Goal: Task Accomplishment & Management: Manage account settings

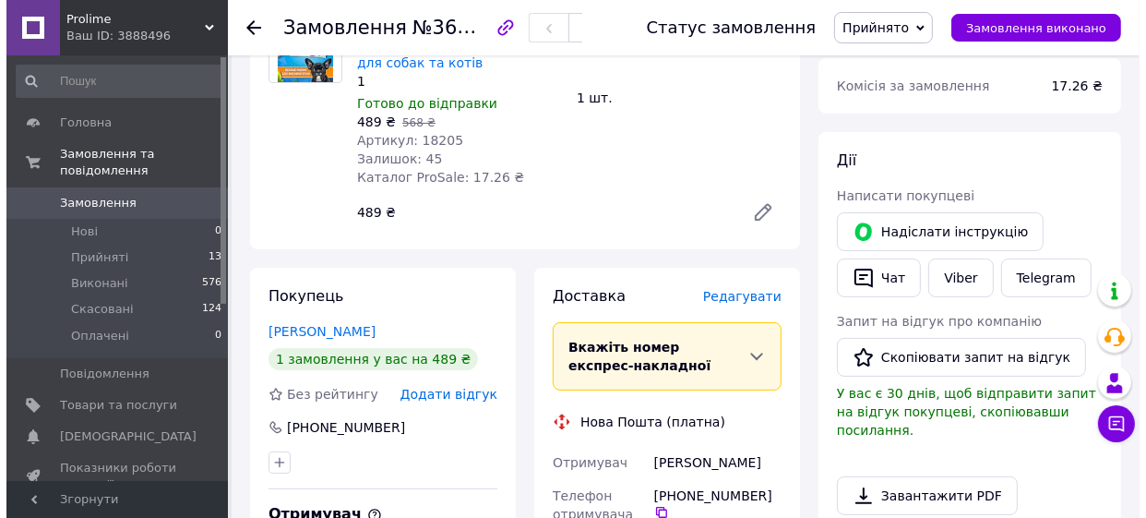
scroll to position [335, 0]
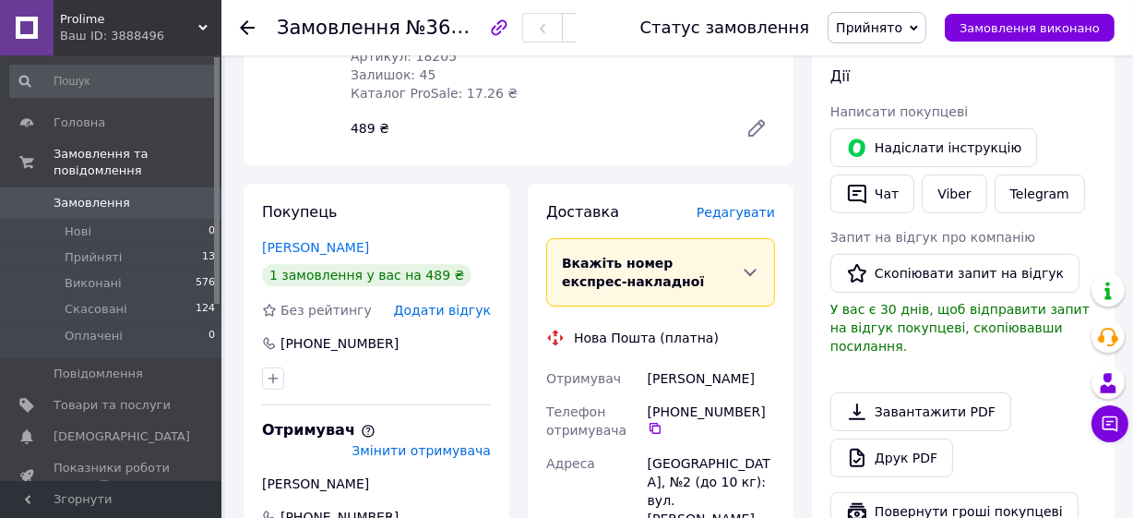
click at [736, 214] on span "Редагувати" at bounding box center [736, 212] width 78 height 15
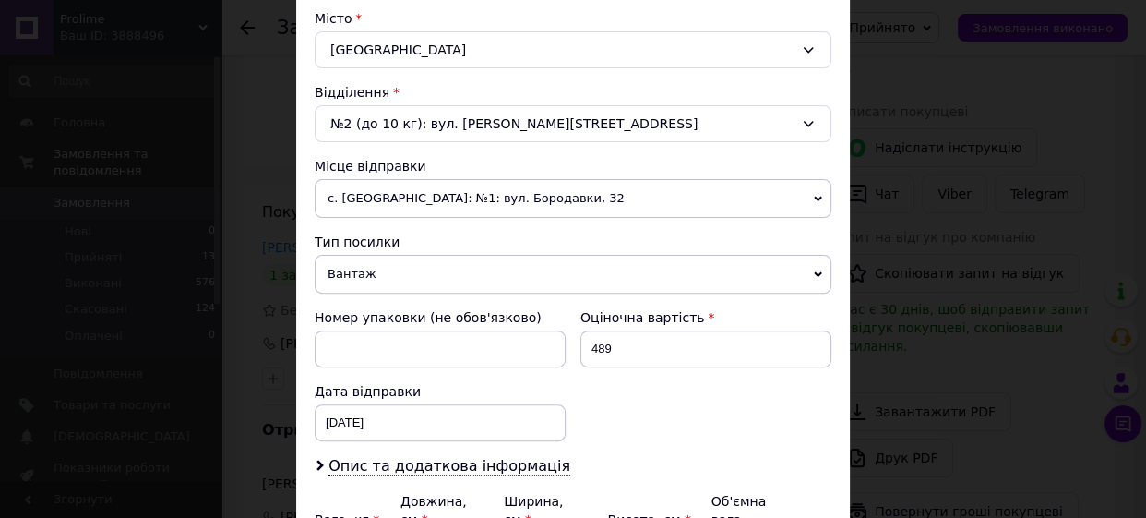
scroll to position [671, 0]
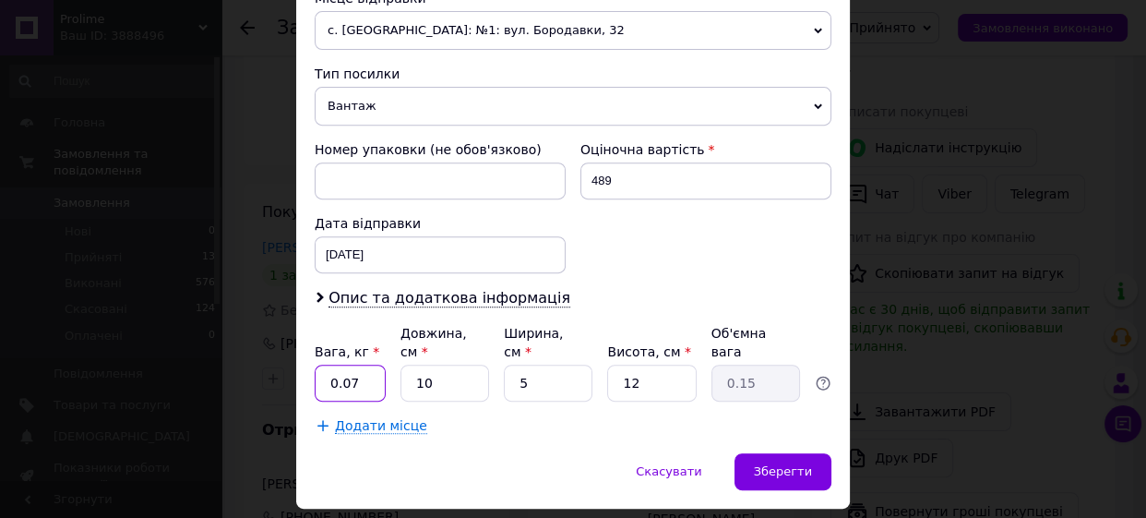
click at [371, 364] on input "0.07" at bounding box center [350, 382] width 71 height 37
type input "0.1"
click at [646, 364] on input "12" at bounding box center [651, 382] width 89 height 37
type input "1"
type input "0.1"
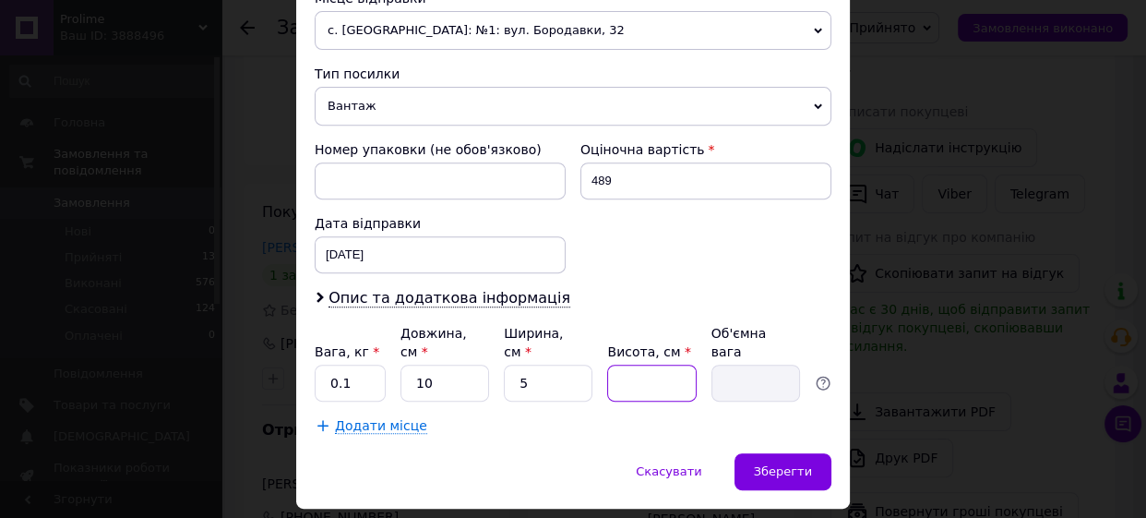
type input "5"
type input "0.1"
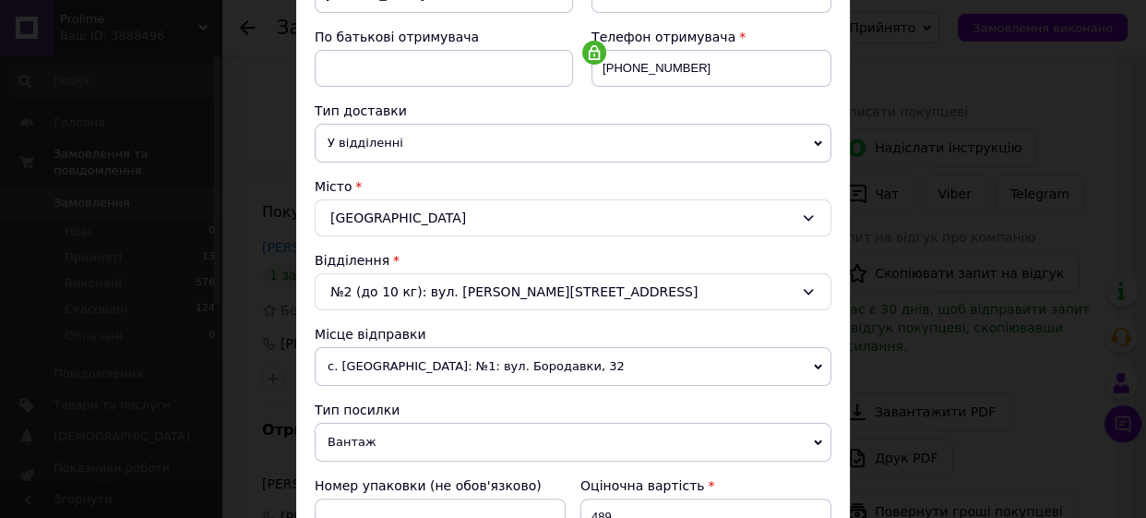
scroll to position [419, 0]
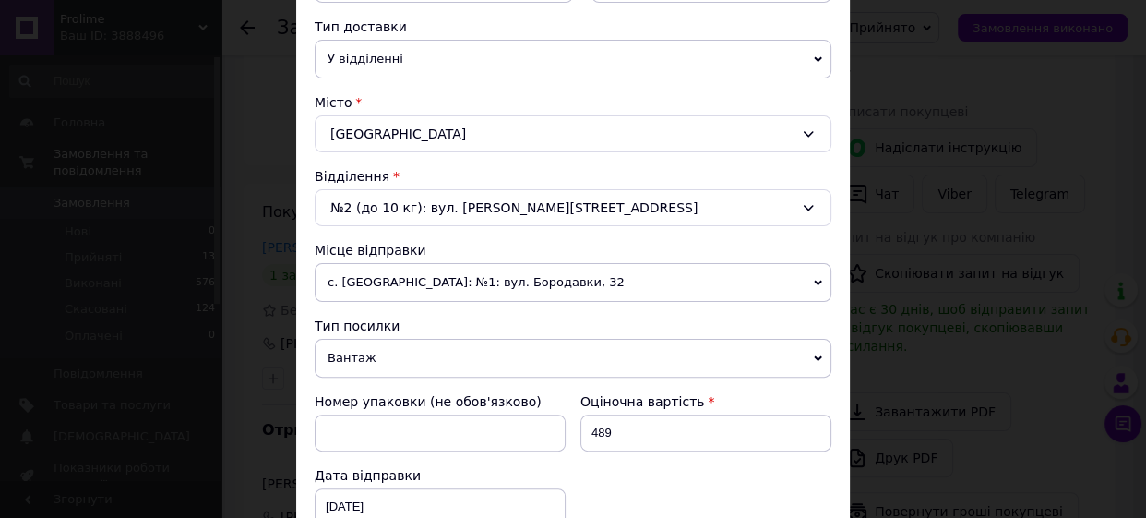
type input "5"
click at [807, 285] on span "с. [GEOGRAPHIC_DATA]: №1: вул. Бородавки, 32" at bounding box center [573, 282] width 517 height 39
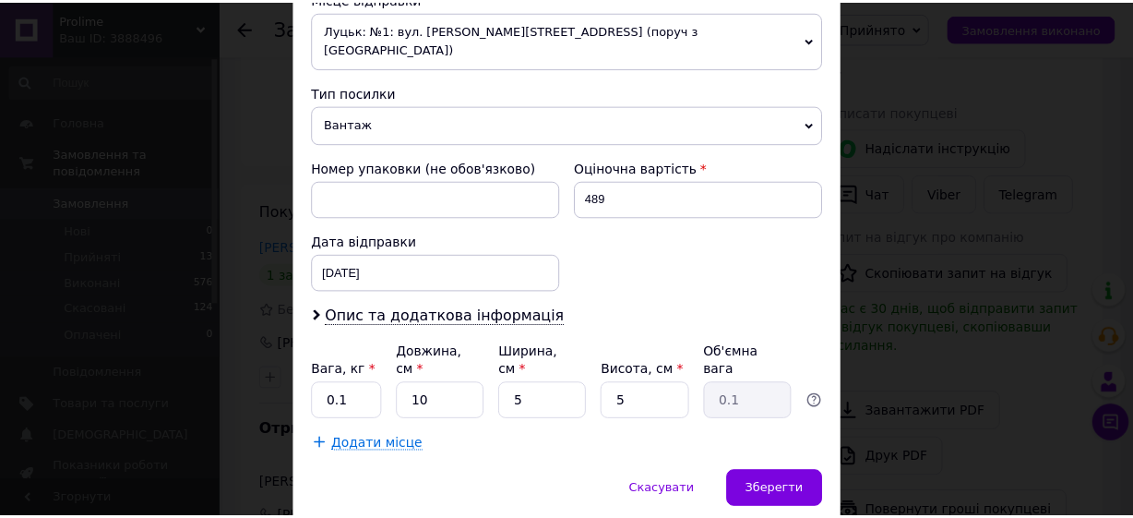
scroll to position [705, 0]
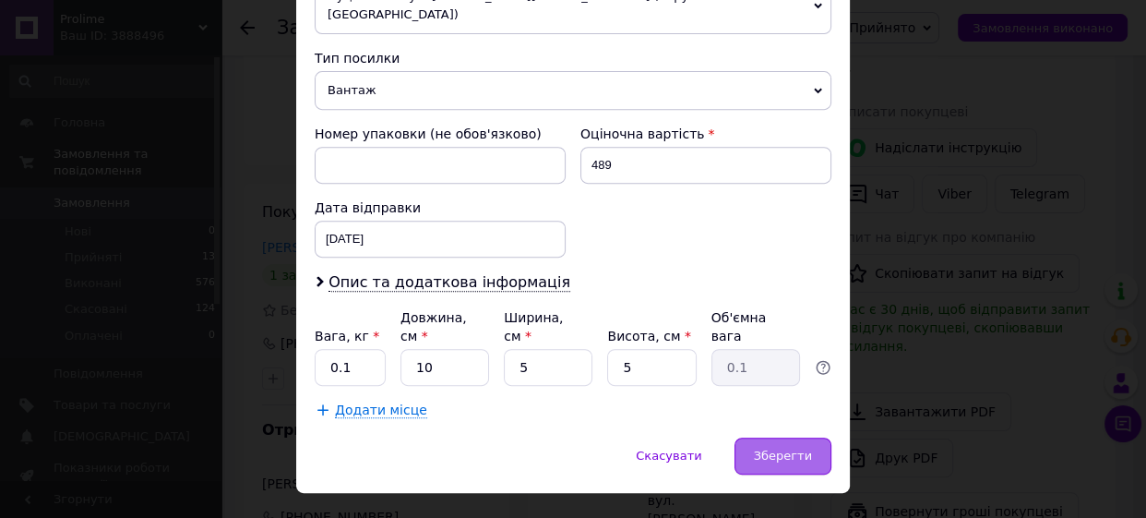
click at [770, 448] on span "Зберегти" at bounding box center [783, 455] width 58 height 14
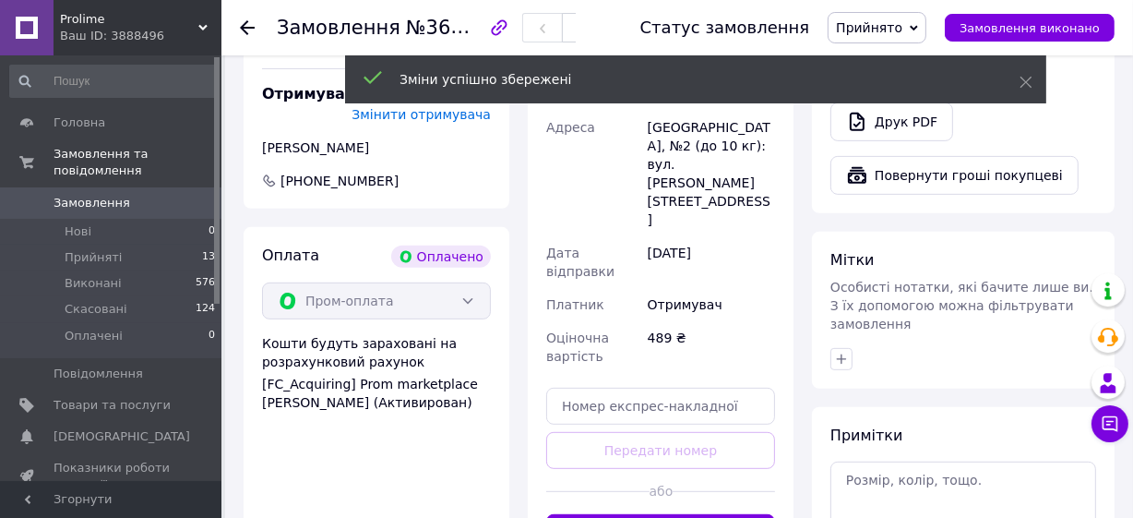
scroll to position [755, 0]
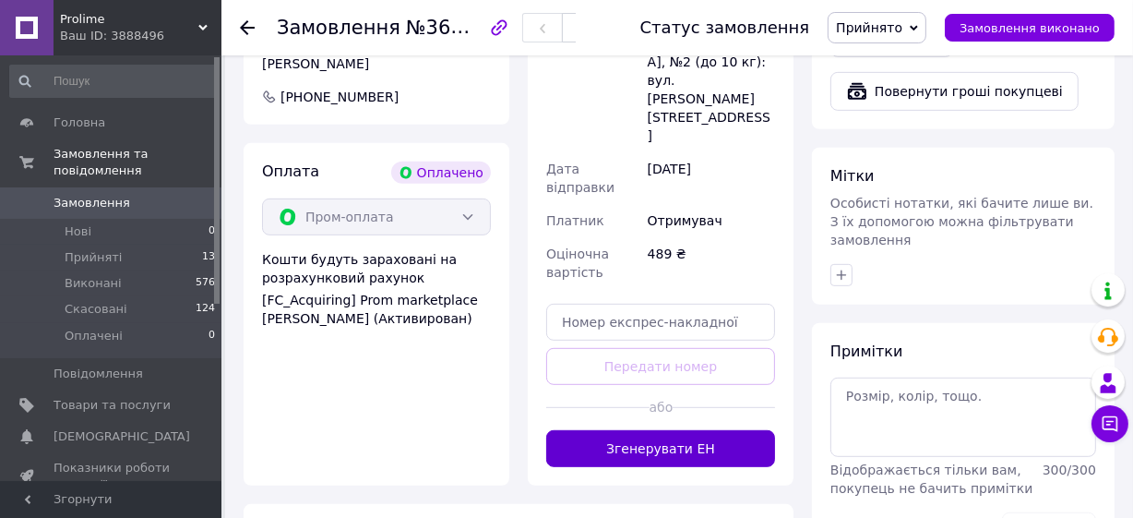
click at [645, 430] on button "Згенерувати ЕН" at bounding box center [660, 448] width 229 height 37
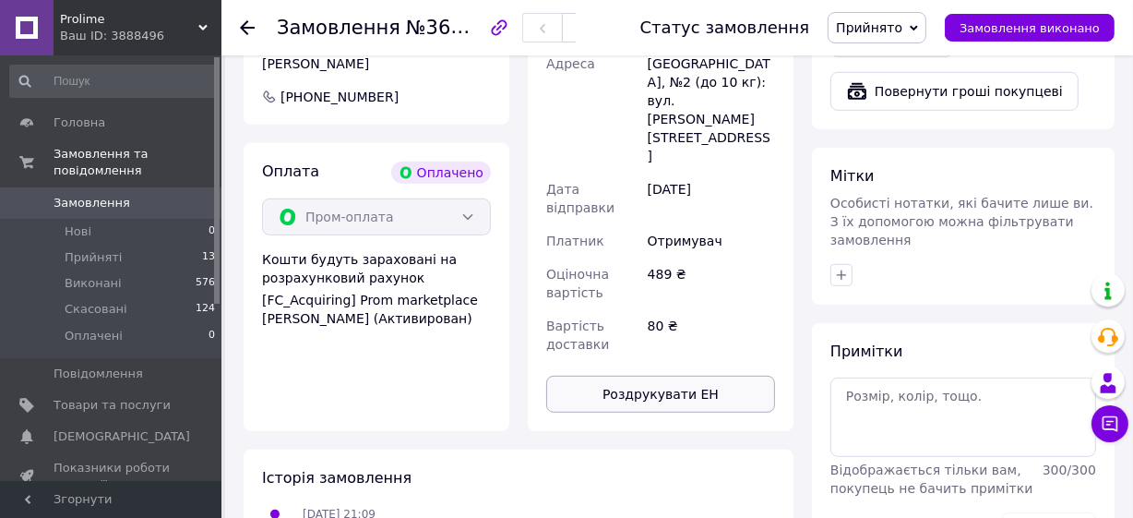
drag, startPoint x: 650, startPoint y: 322, endPoint x: 605, endPoint y: 322, distance: 44.3
click at [605, 376] on button "Роздрукувати ЕН" at bounding box center [660, 394] width 229 height 37
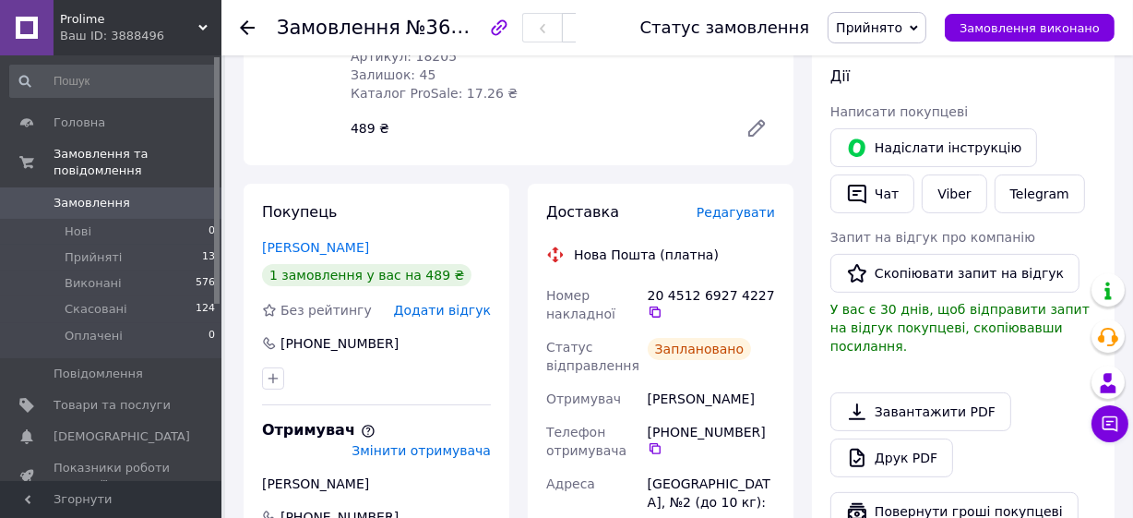
click at [81, 195] on span "Замовлення" at bounding box center [92, 203] width 77 height 17
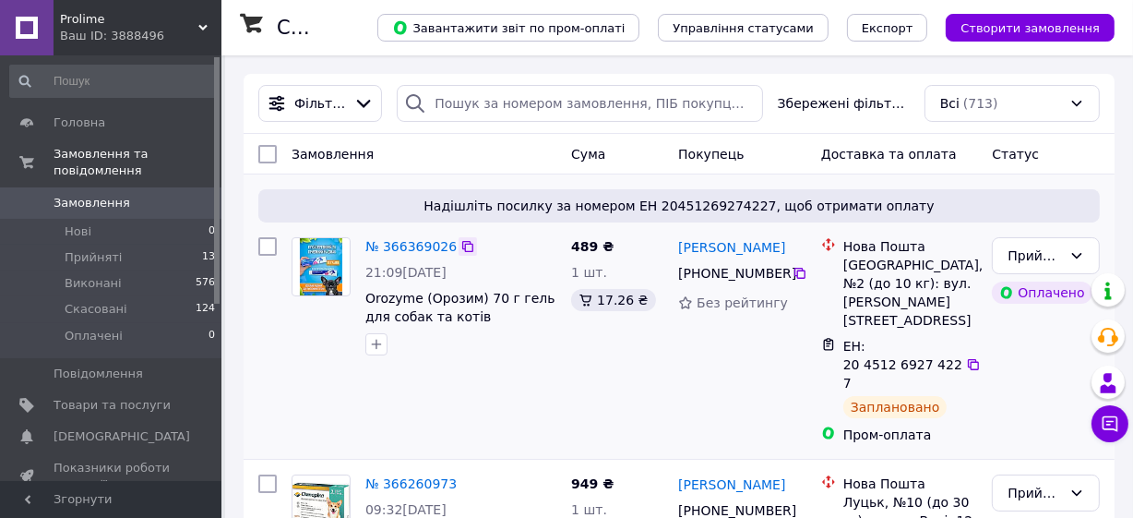
click at [462, 249] on icon at bounding box center [467, 246] width 11 height 11
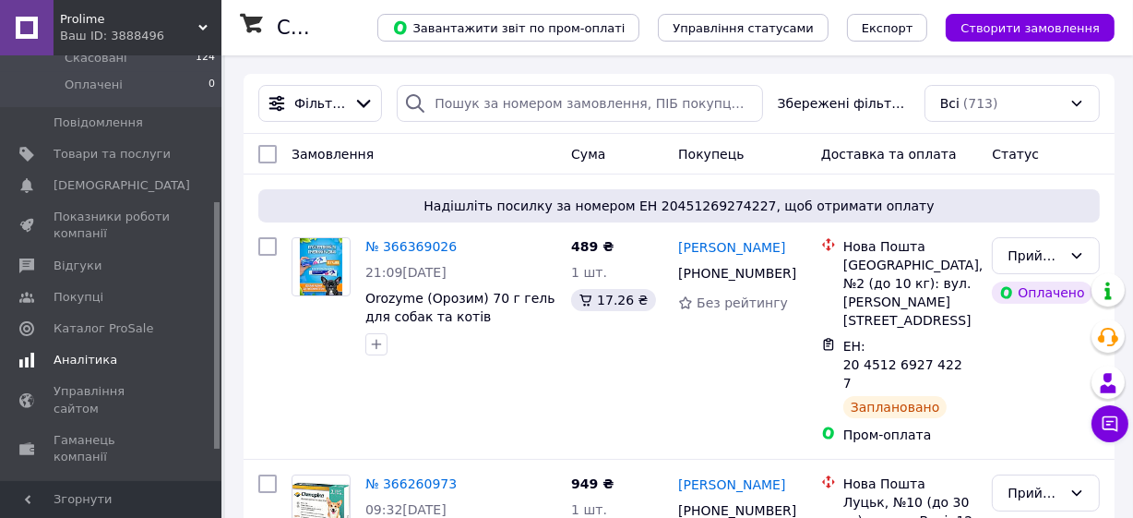
click at [91, 352] on span "Аналітика" at bounding box center [86, 360] width 64 height 17
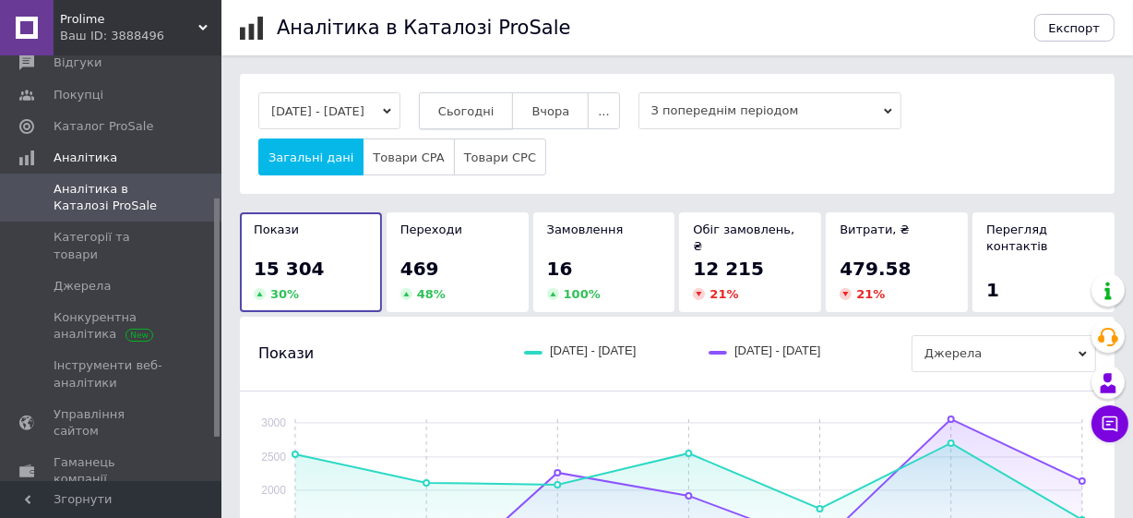
click at [489, 99] on button "Сьогодні" at bounding box center [466, 110] width 95 height 37
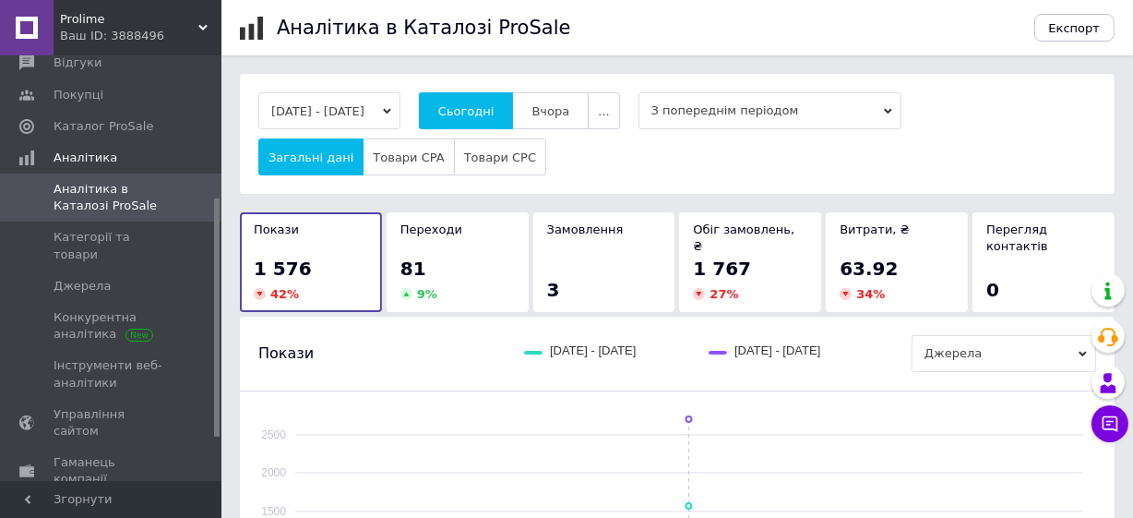
click at [468, 256] on div "81" at bounding box center [457, 269] width 114 height 26
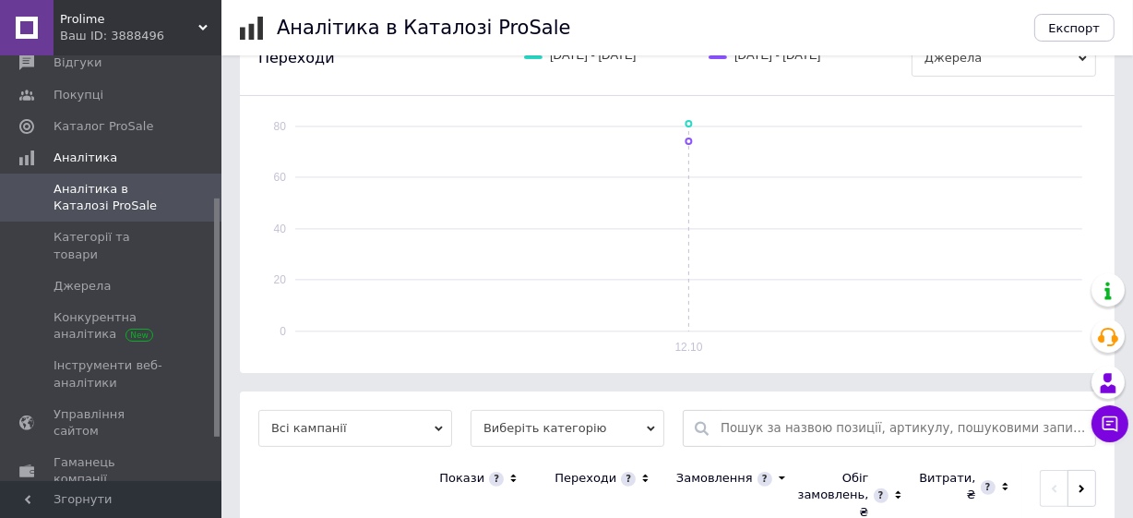
scroll to position [406, 0]
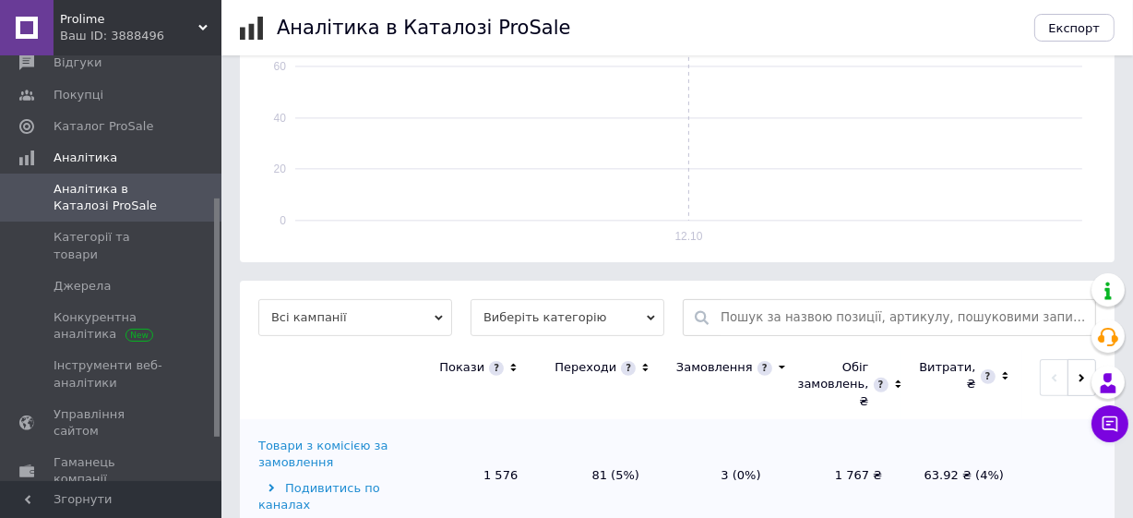
click at [380, 437] on div "Товари з комісією за замовлення" at bounding box center [334, 453] width 152 height 33
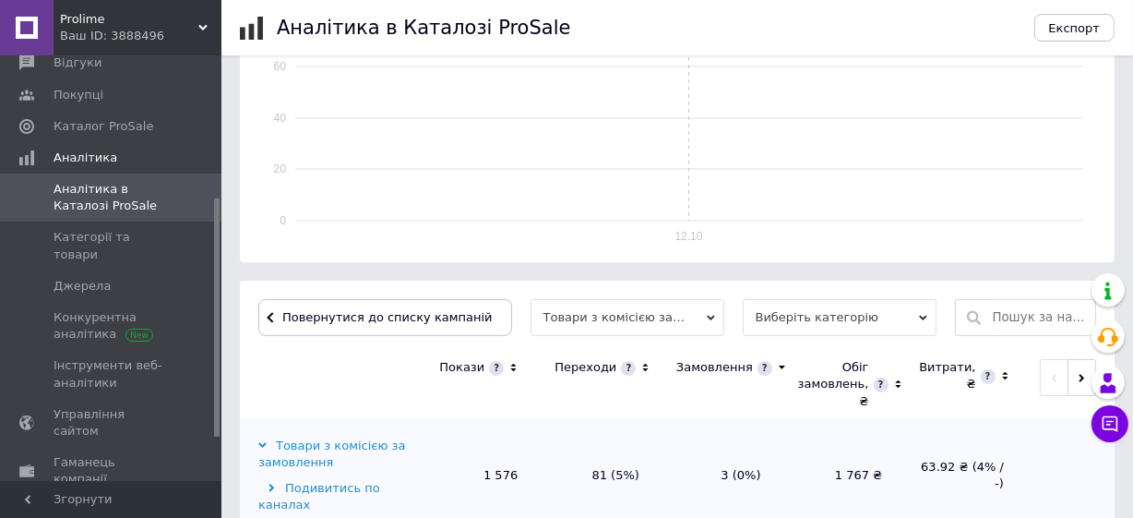
scroll to position [600, 0]
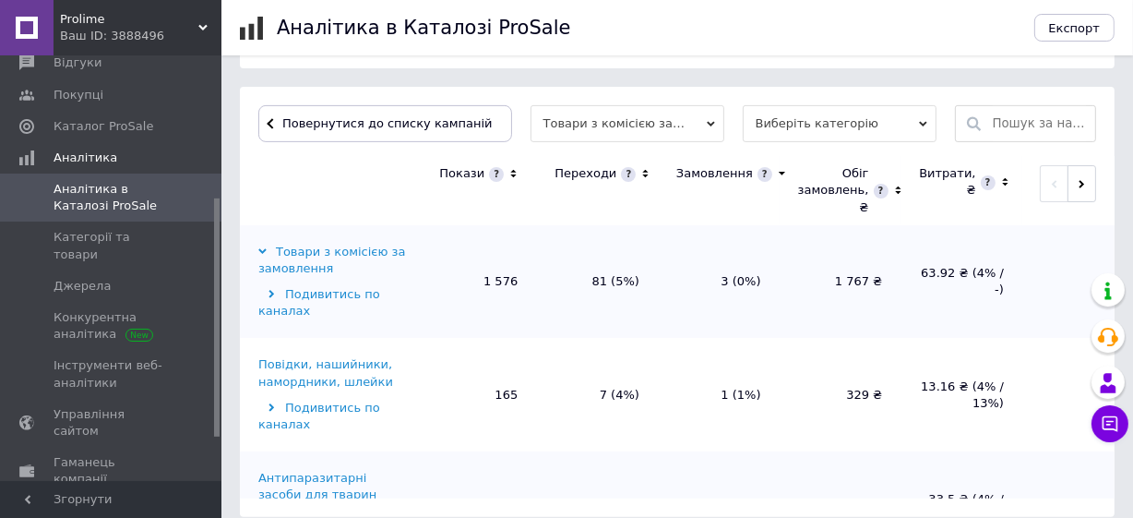
click at [403, 356] on div "Повідки, нашийники, намордники, шлейки" at bounding box center [334, 372] width 152 height 33
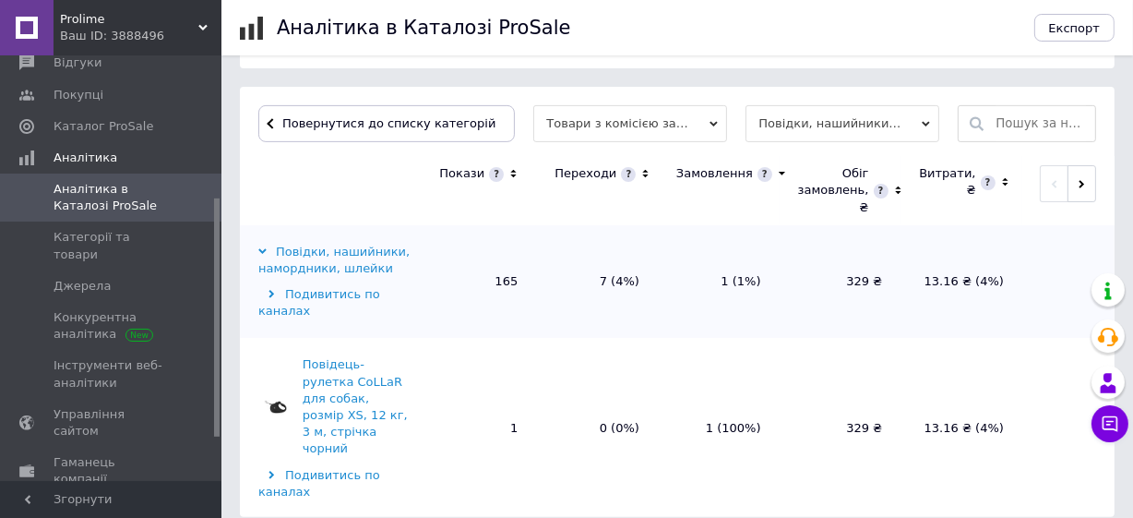
click at [649, 170] on icon at bounding box center [646, 174] width 6 height 8
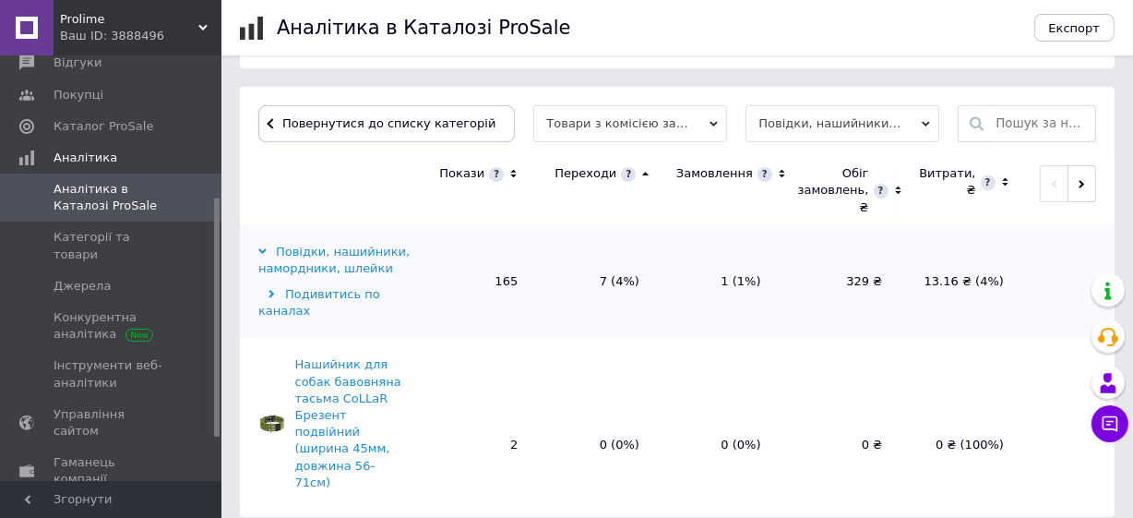
click at [651, 166] on icon at bounding box center [645, 174] width 12 height 16
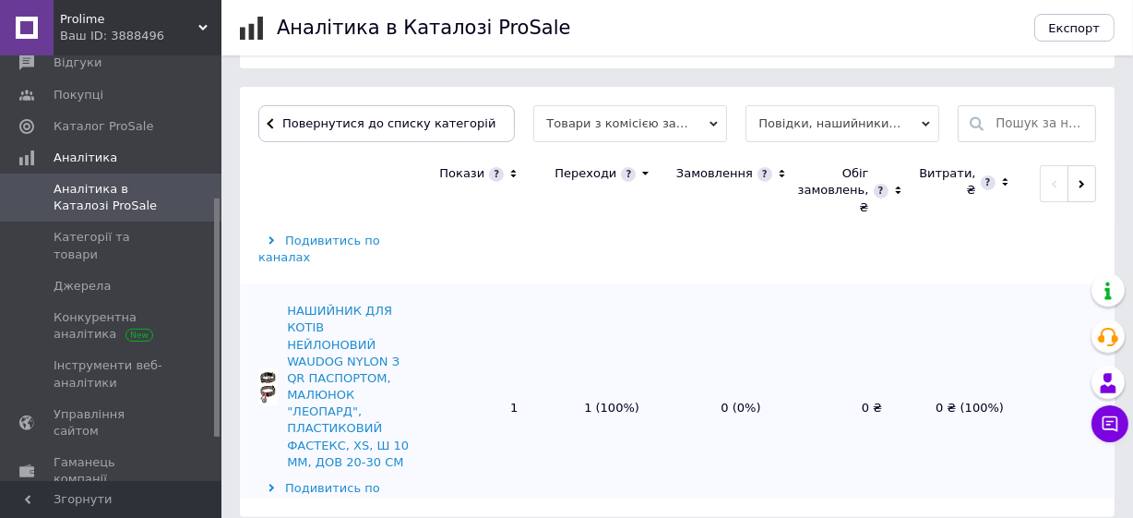
scroll to position [167, 0]
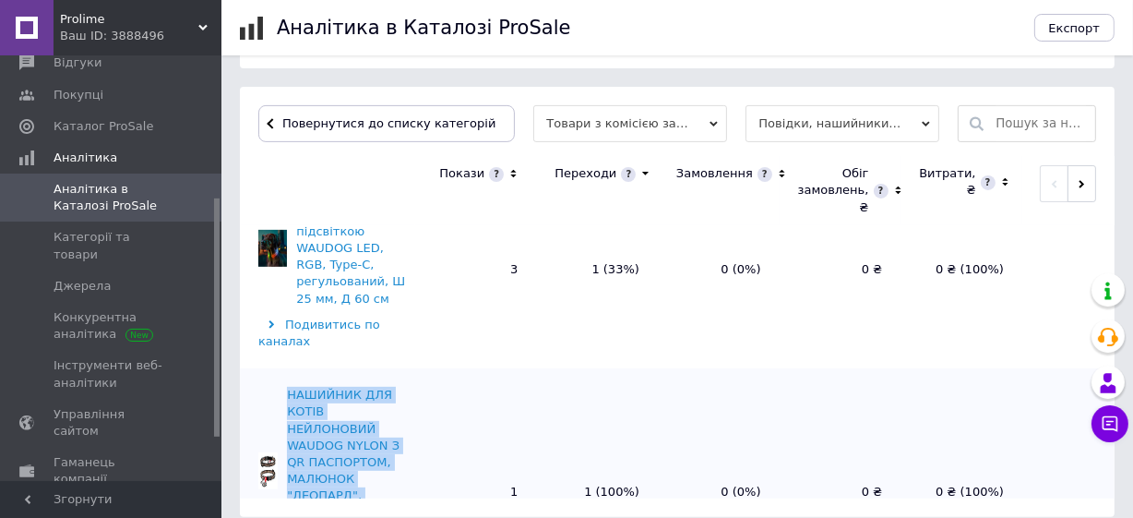
drag, startPoint x: 302, startPoint y: 266, endPoint x: 363, endPoint y: 352, distance: 105.2
click at [363, 368] on td "НАШИЙНИК ДЛЯ КОТІВ НЕЙЛОНОВИЙ WAUDOG NYLON З QR ПАСПОРТОМ, МАЛЮНОК "ЛЕОПАРД", П…" at bounding box center [327, 491] width 175 height 247
copy div "НАШИЙНИК ДЛЯ КОТІВ НЕЙЛОНОВИЙ WAUDOG NYLON З QR ПАСПОРТОМ, МАЛЮНОК "ЛЕОПАРД", П…"
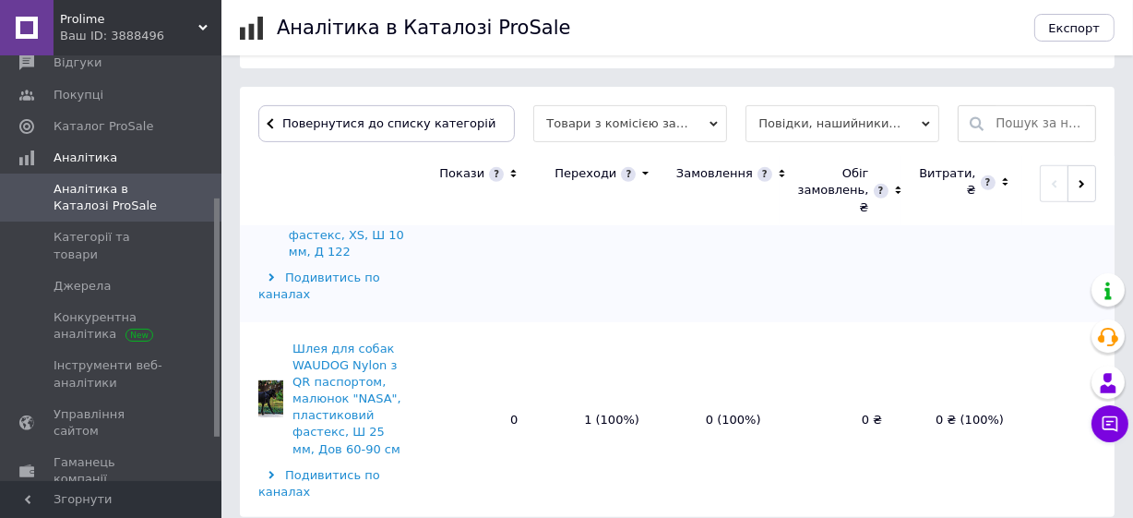
scroll to position [1006, 0]
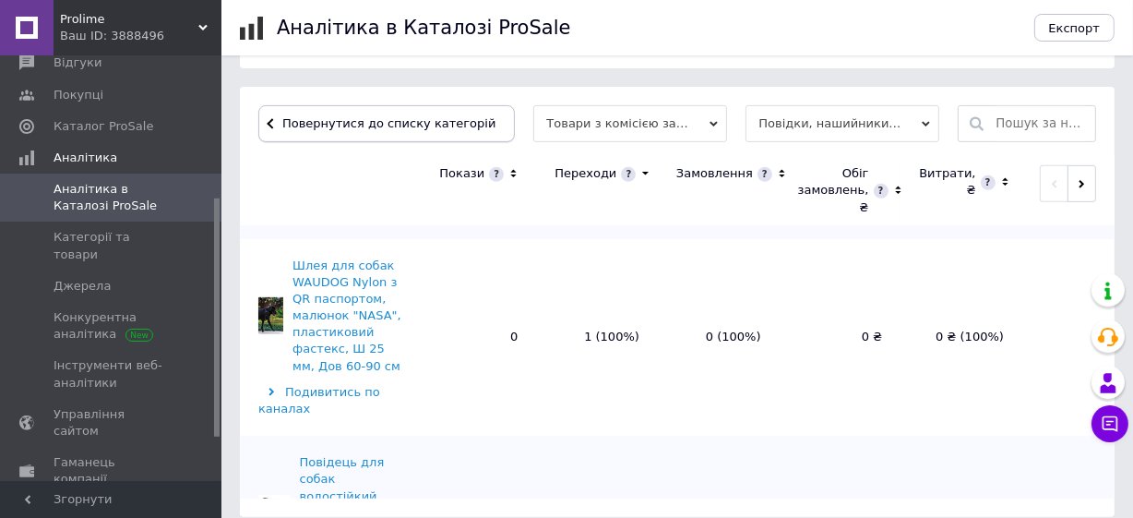
click at [369, 114] on button "Повернутися до списку категорій" at bounding box center [386, 123] width 257 height 37
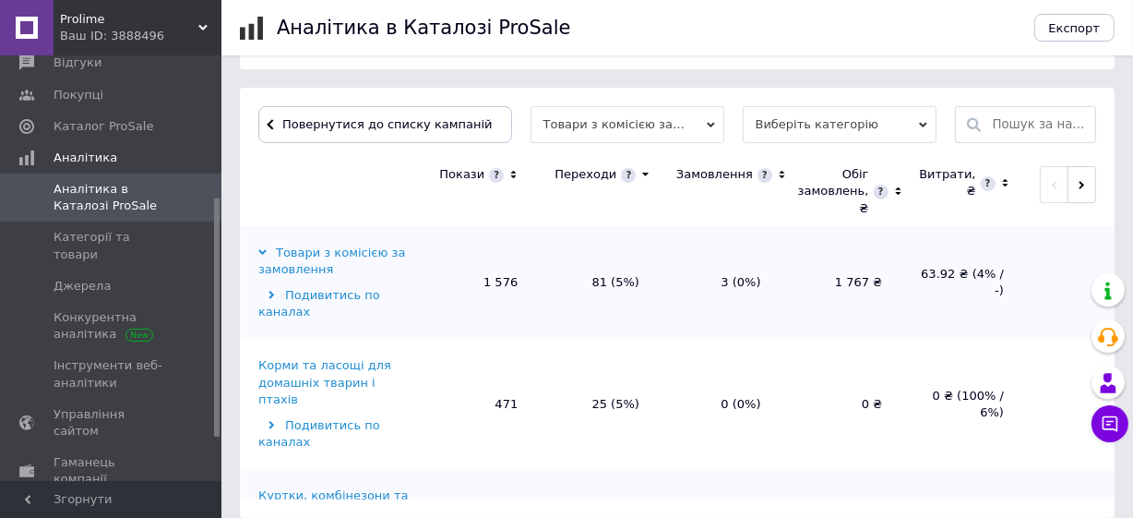
scroll to position [600, 0]
click at [387, 356] on div "Корми та ласощі для домашніх тварин і птахів" at bounding box center [334, 381] width 152 height 51
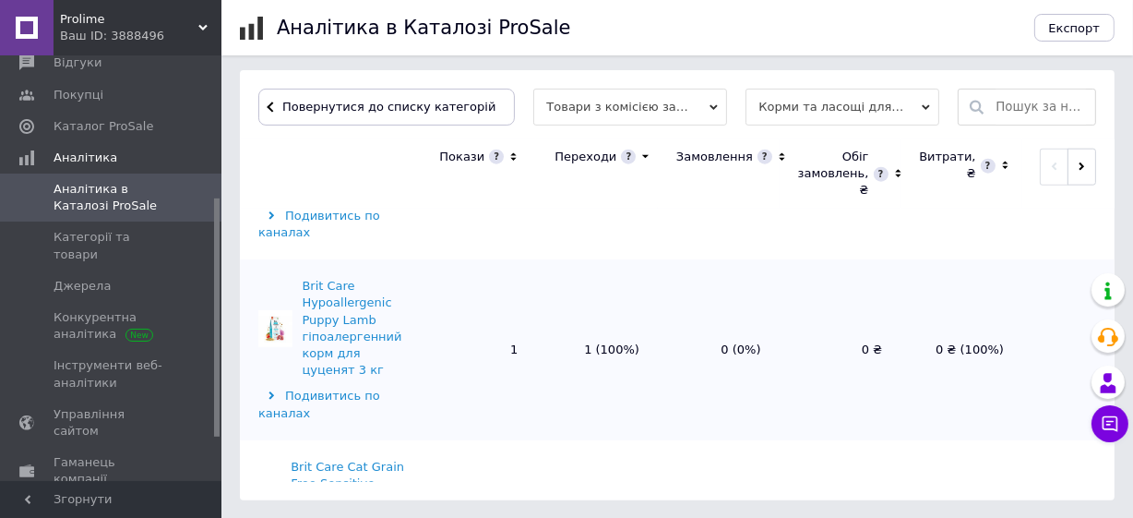
scroll to position [2221, 0]
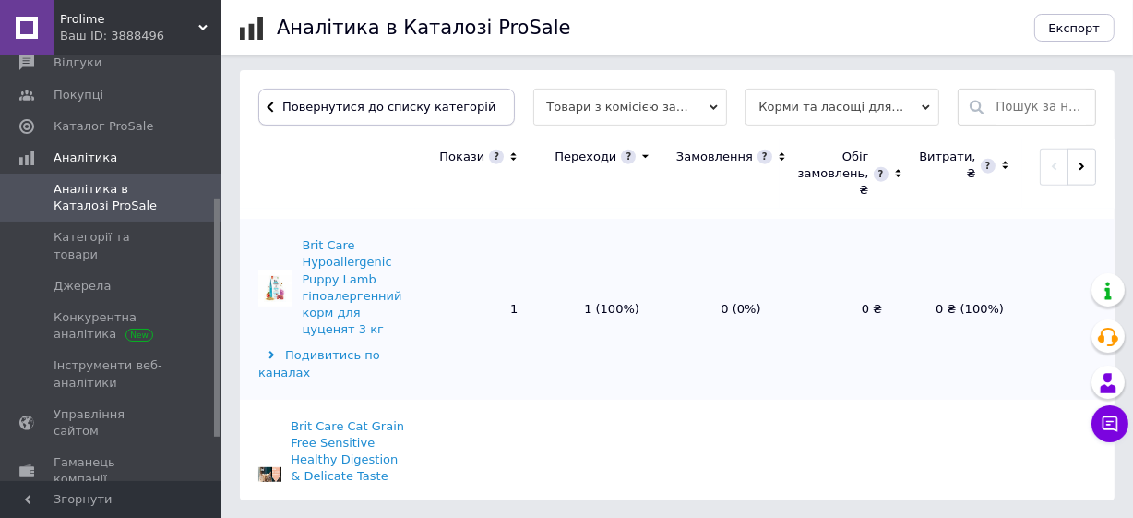
click at [304, 95] on button "Повернутися до списку категорій" at bounding box center [386, 107] width 257 height 37
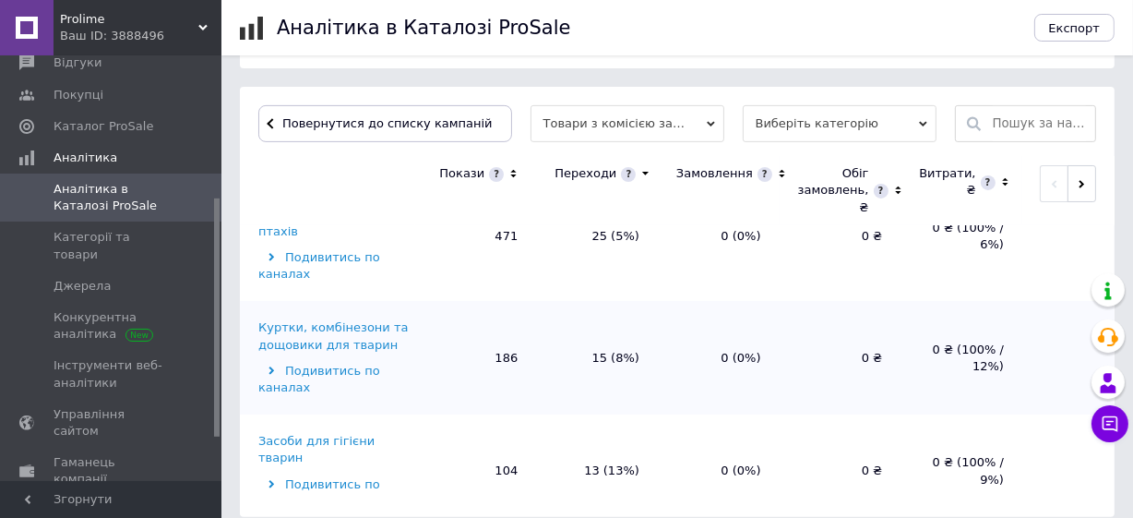
scroll to position [251, 0]
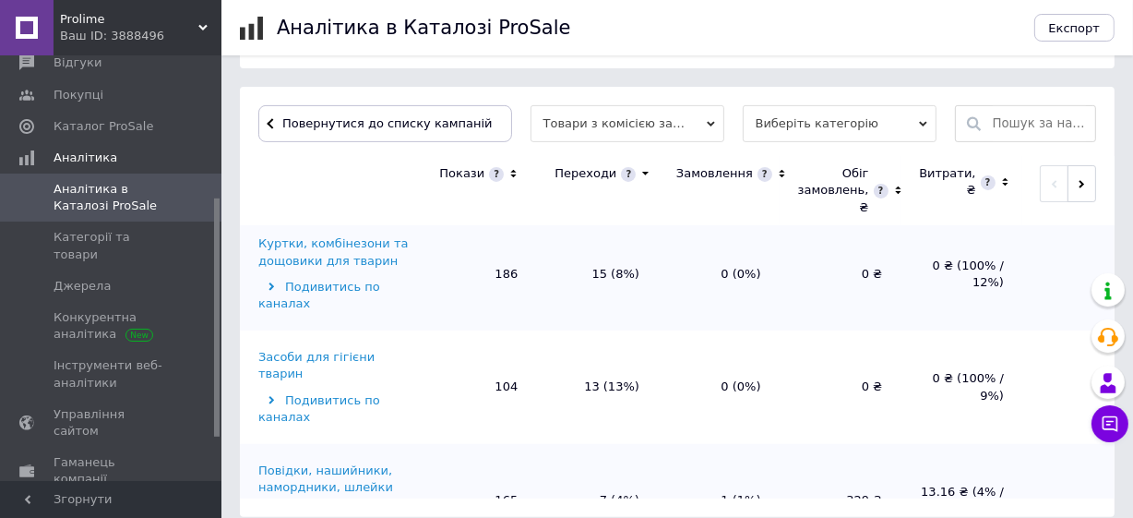
click at [371, 349] on div "Засоби для гігієни тварин" at bounding box center [334, 365] width 152 height 33
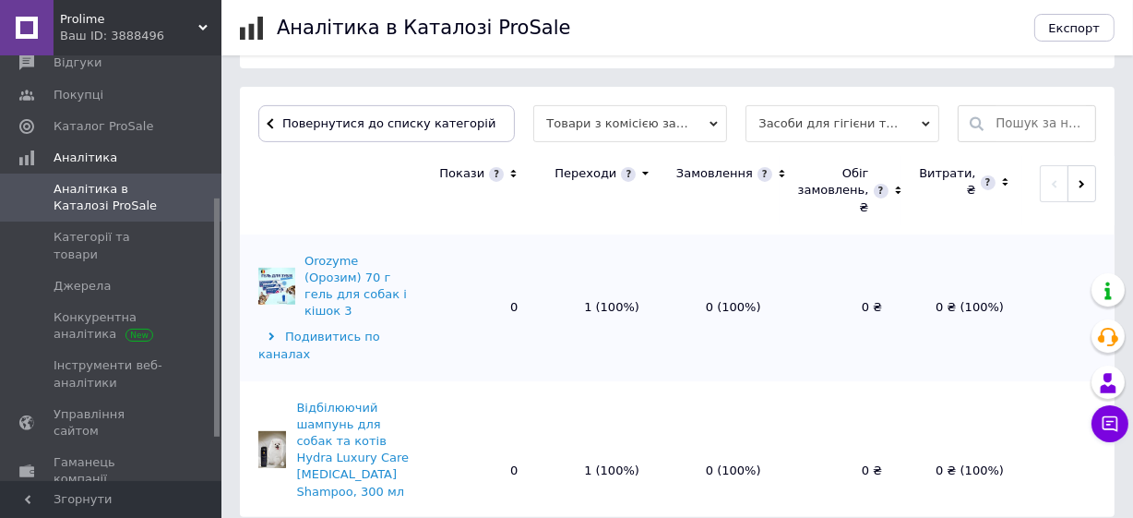
scroll to position [167, 0]
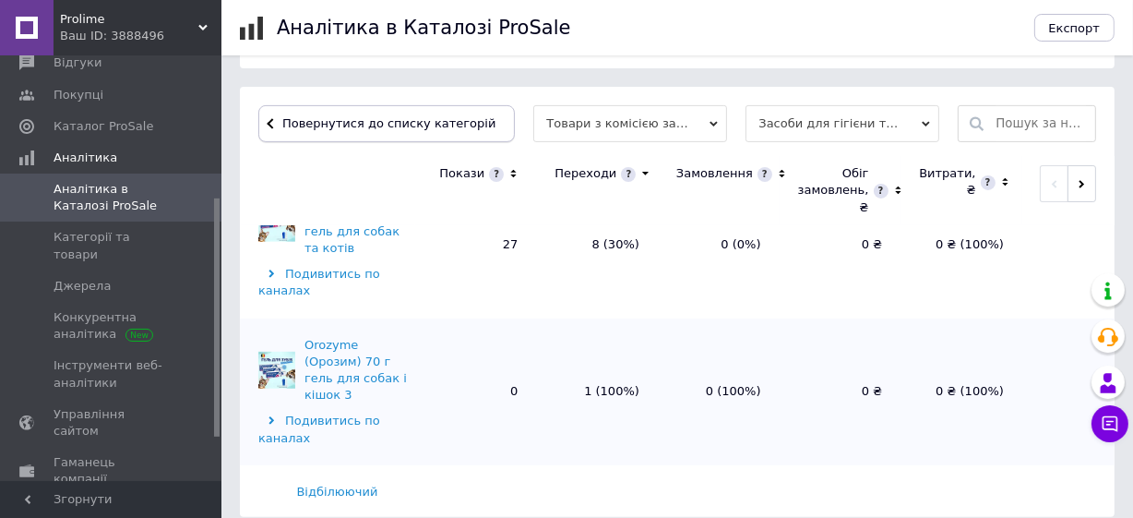
click at [377, 116] on span "Повернутися до списку категорій" at bounding box center [387, 123] width 218 height 14
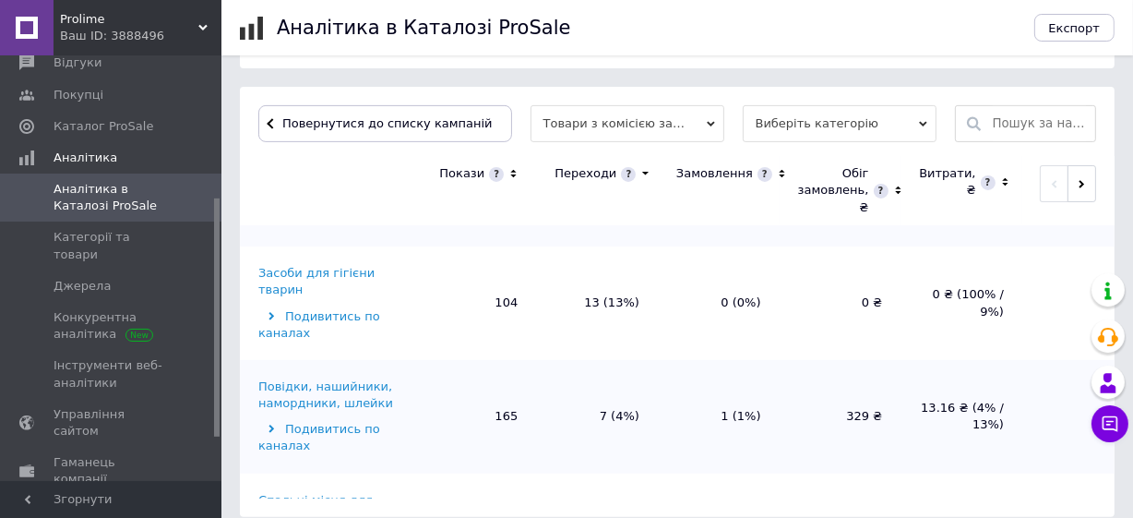
scroll to position [419, 0]
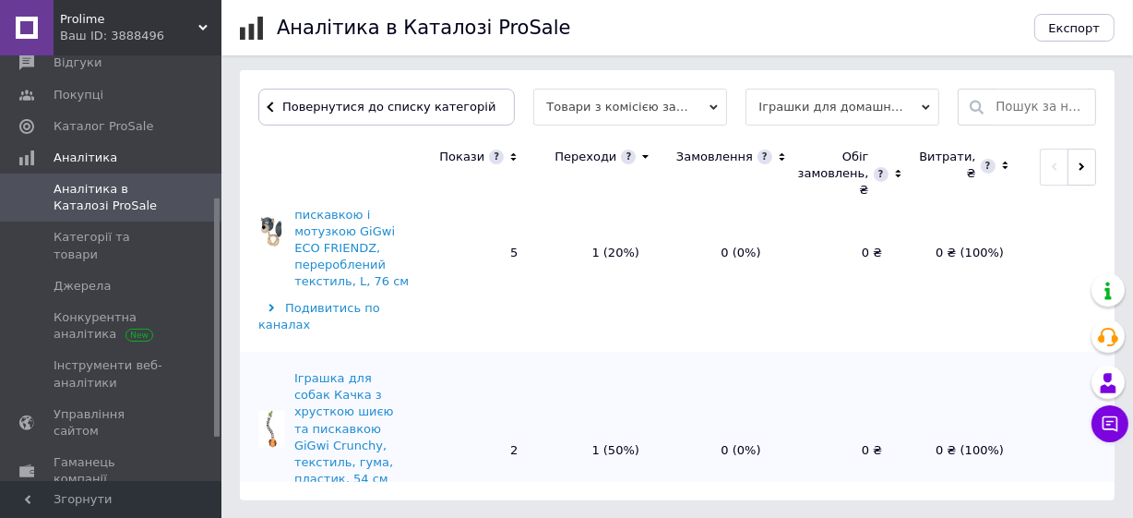
scroll to position [0, 0]
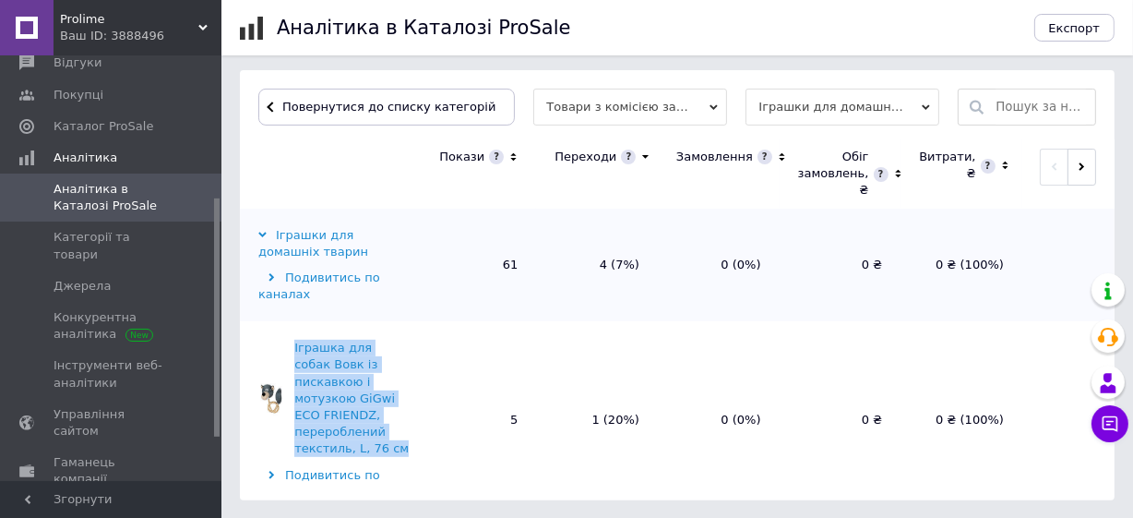
drag, startPoint x: 298, startPoint y: 300, endPoint x: 388, endPoint y: 357, distance: 106.2
click at [388, 357] on td "Іграшка для собак Вовк із пискавкою і мотузкою GiGwi ECO FRIENDZ, перероблений …" at bounding box center [327, 419] width 175 height 197
copy div "Іграшка для собак Вовк із пискавкою і мотузкою GiGwi ECO FRIENDZ, перероблений …"
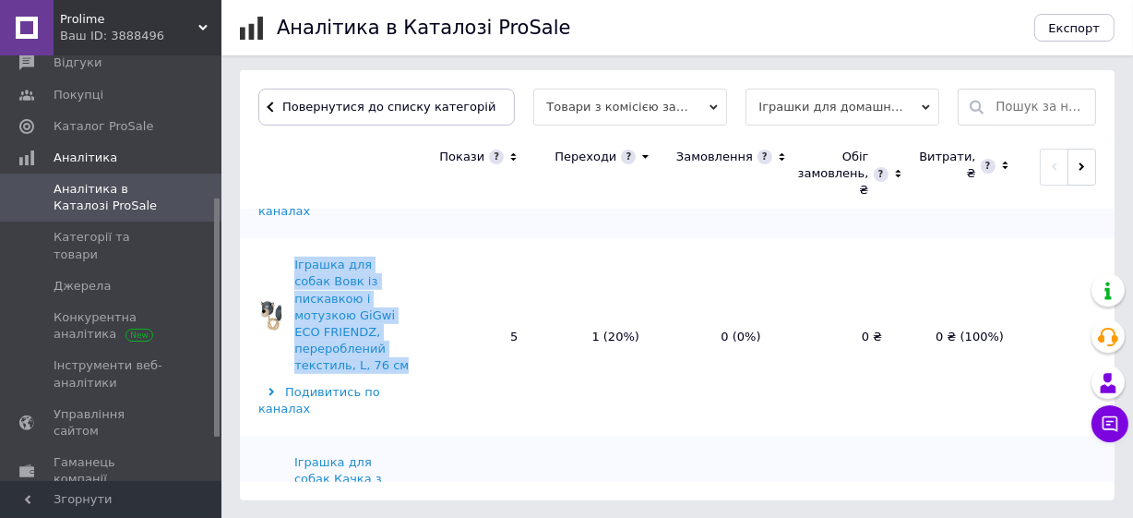
scroll to position [167, 0]
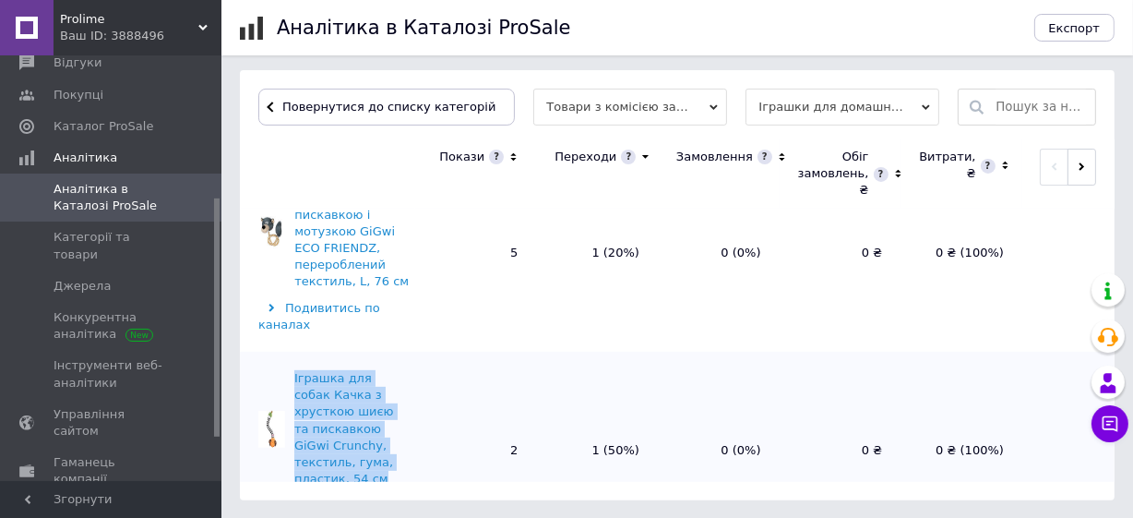
drag, startPoint x: 300, startPoint y: 268, endPoint x: 411, endPoint y: 322, distance: 123.4
click at [411, 370] on div "Іграшка для собак Качка з хрусткою шиєю та пискавкою GiGwi Crunchy, текстиль, г…" at bounding box center [334, 428] width 152 height 117
copy div "Іграшка для собак Качка з хрусткою шиєю та пискавкою GiGwi Crunchy, текстиль, г…"
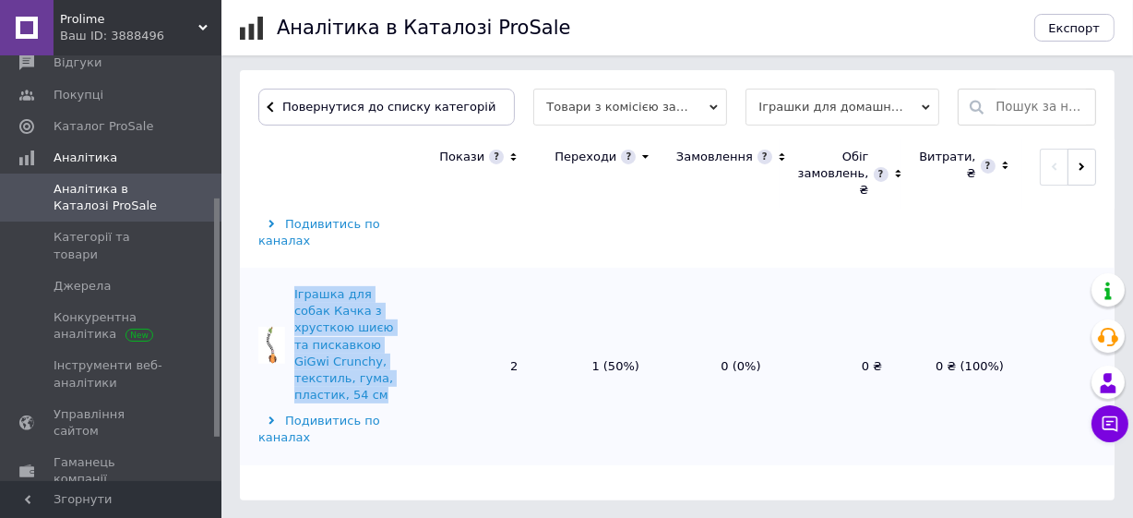
scroll to position [335, 0]
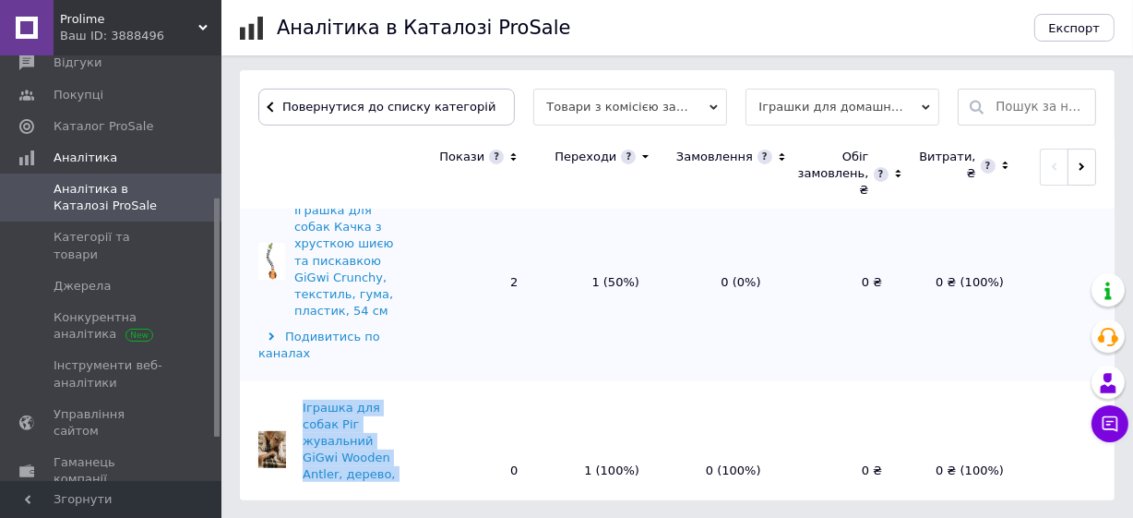
drag, startPoint x: 300, startPoint y: 231, endPoint x: 382, endPoint y: 272, distance: 92.0
click at [382, 400] on div "Іграшка для собак Ріг жувальний GiGwi Wooden Antler, дерево, полімер L" at bounding box center [334, 450] width 152 height 101
copy div "Іграшка для собак Ріг жувальний GiGwi Wooden Antler, дерево, полімер L"
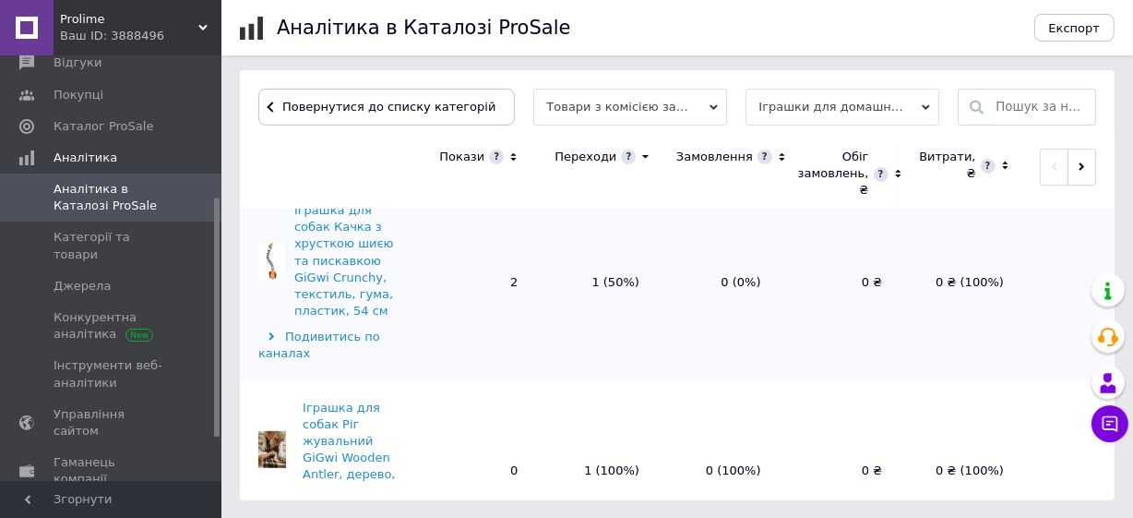
drag, startPoint x: 302, startPoint y: 344, endPoint x: 438, endPoint y: 384, distance: 142.2
copy div "Іграшка для собак Качка з пискавкою GiGwi Catch&fetch, текстиль, мотузка, 36 см"
click at [394, 113] on span "Повернутися до списку категорій" at bounding box center [387, 107] width 218 height 14
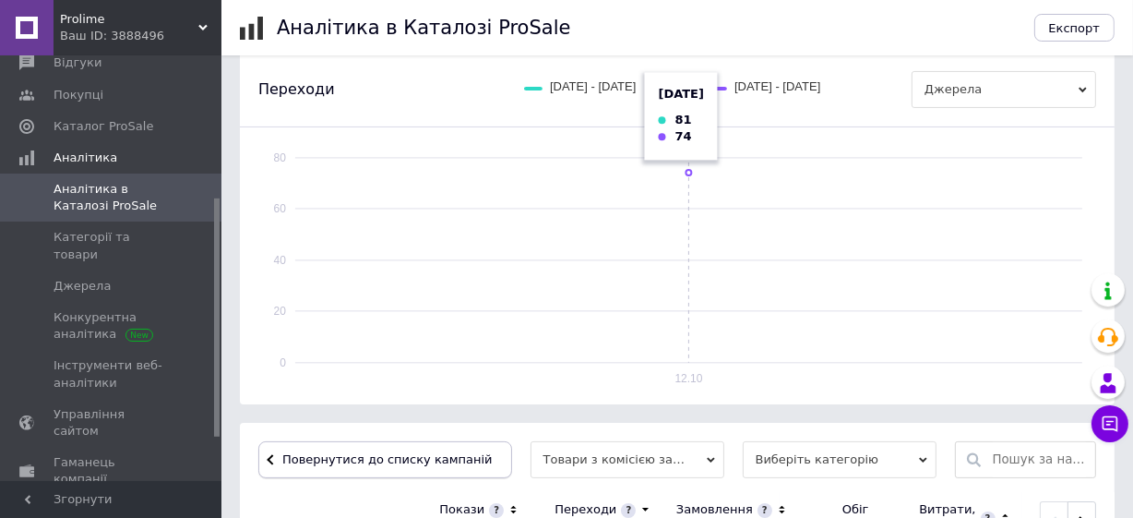
scroll to position [0, 0]
